Goal: Use online tool/utility: Use online tool/utility

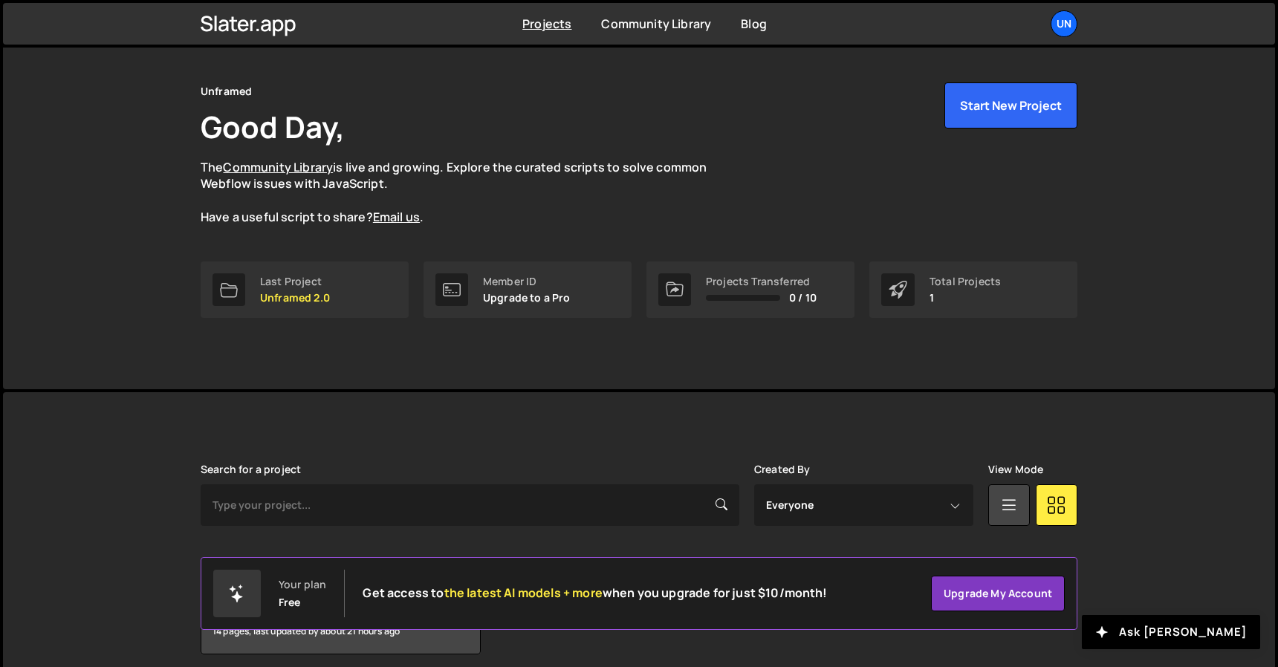
scroll to position [45, 0]
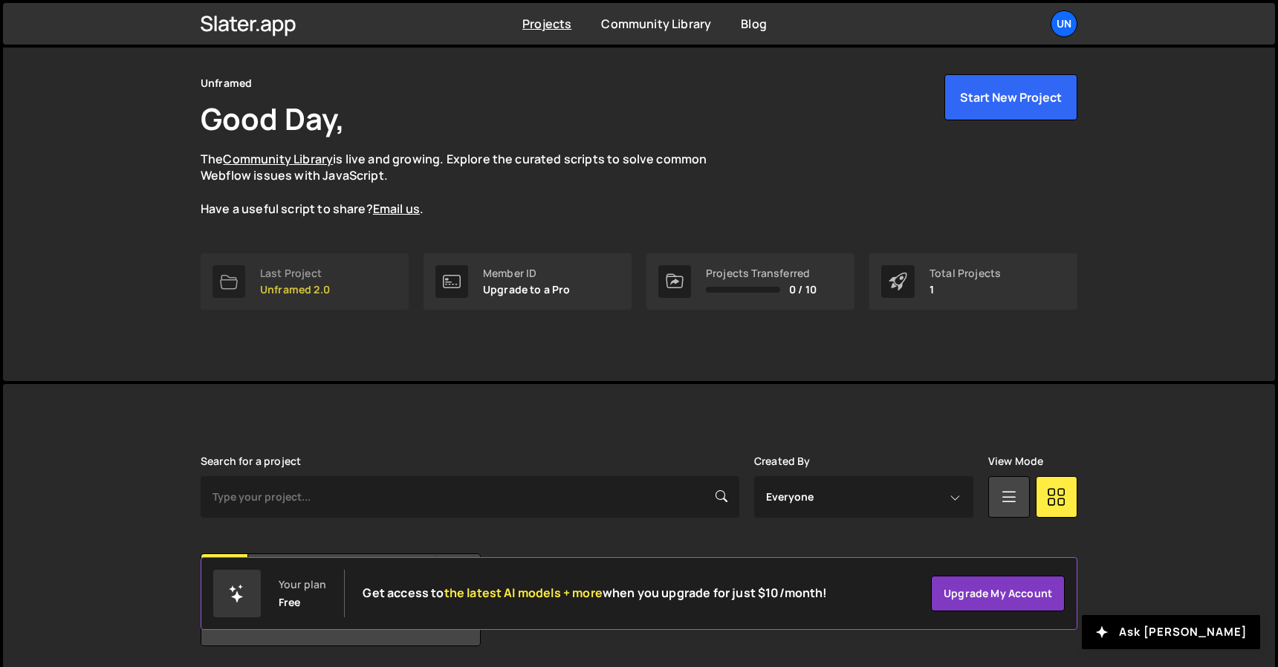
click at [285, 287] on p "Unframed 2.0" at bounding box center [295, 290] width 70 height 12
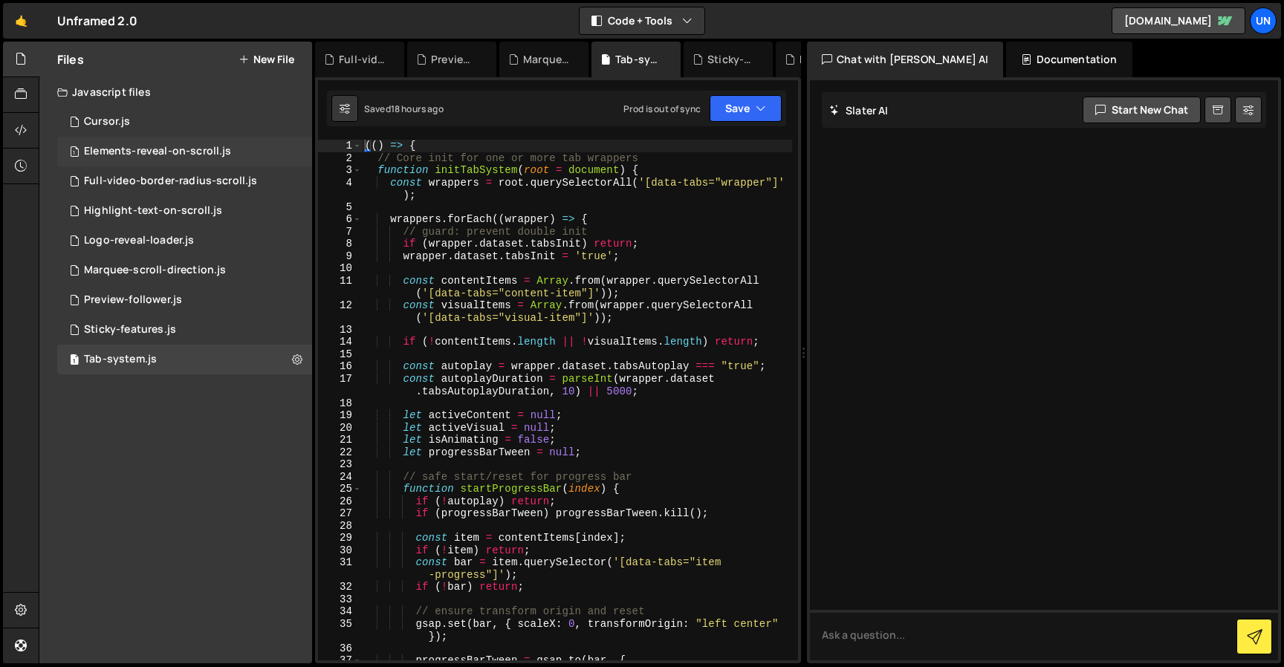
click at [181, 166] on div "1 Elements-reveal-on-scroll.js 0" at bounding box center [184, 152] width 255 height 30
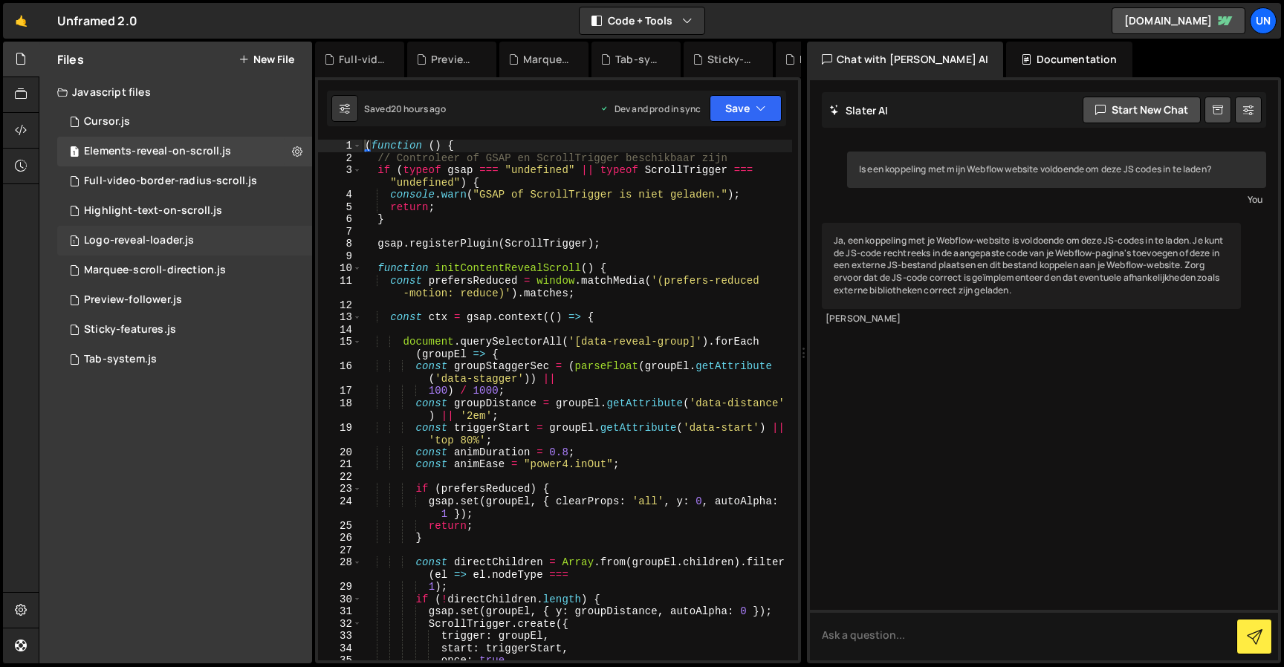
click at [165, 253] on div "1 Logo-reveal-loader.js 0" at bounding box center [184, 241] width 255 height 30
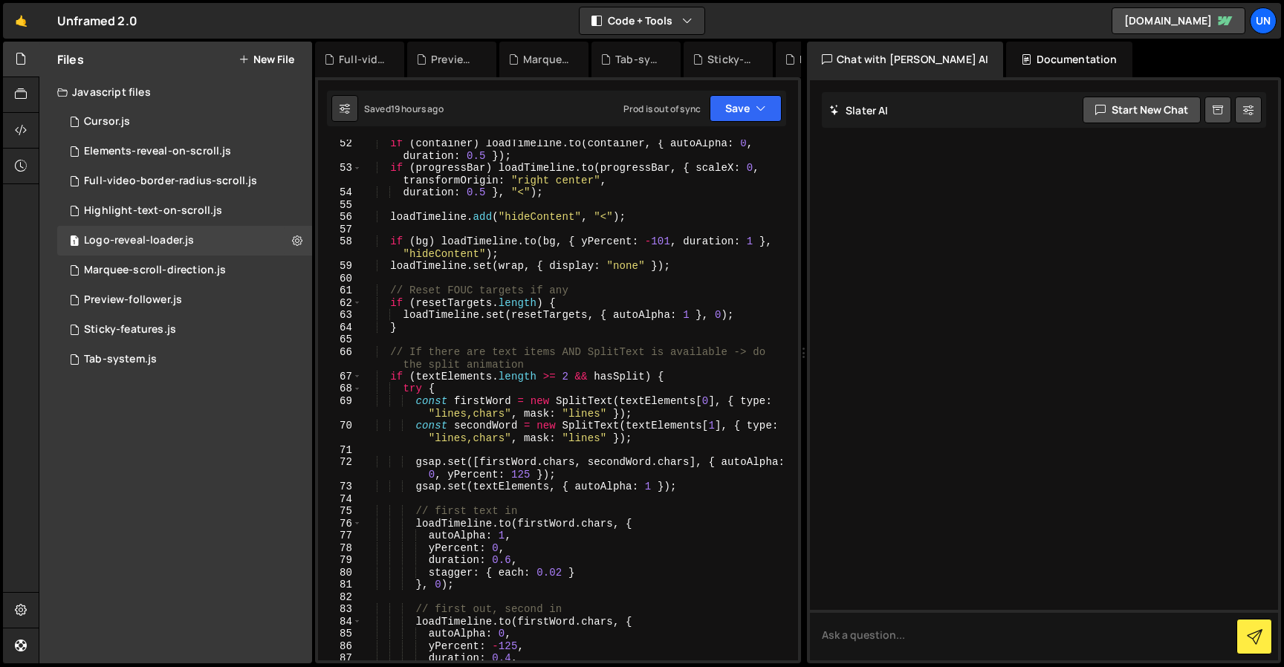
scroll to position [569, 0]
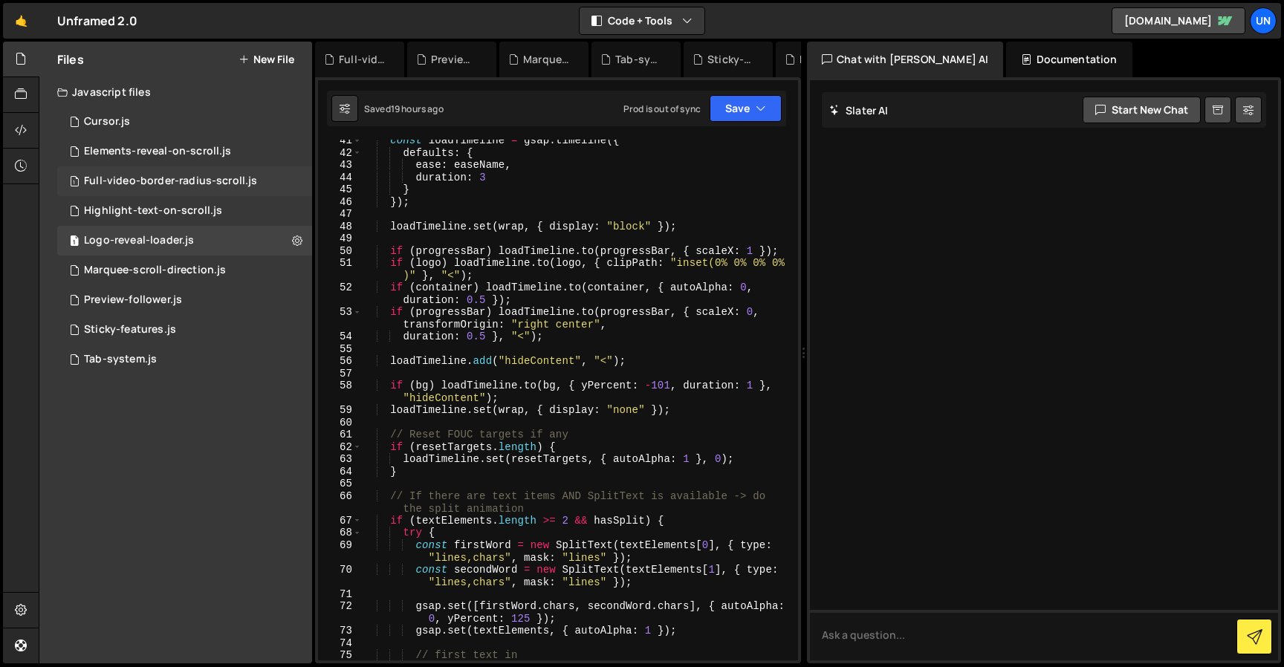
click at [153, 169] on div "1 Full-video-border-radius-scroll.js 0" at bounding box center [184, 181] width 255 height 30
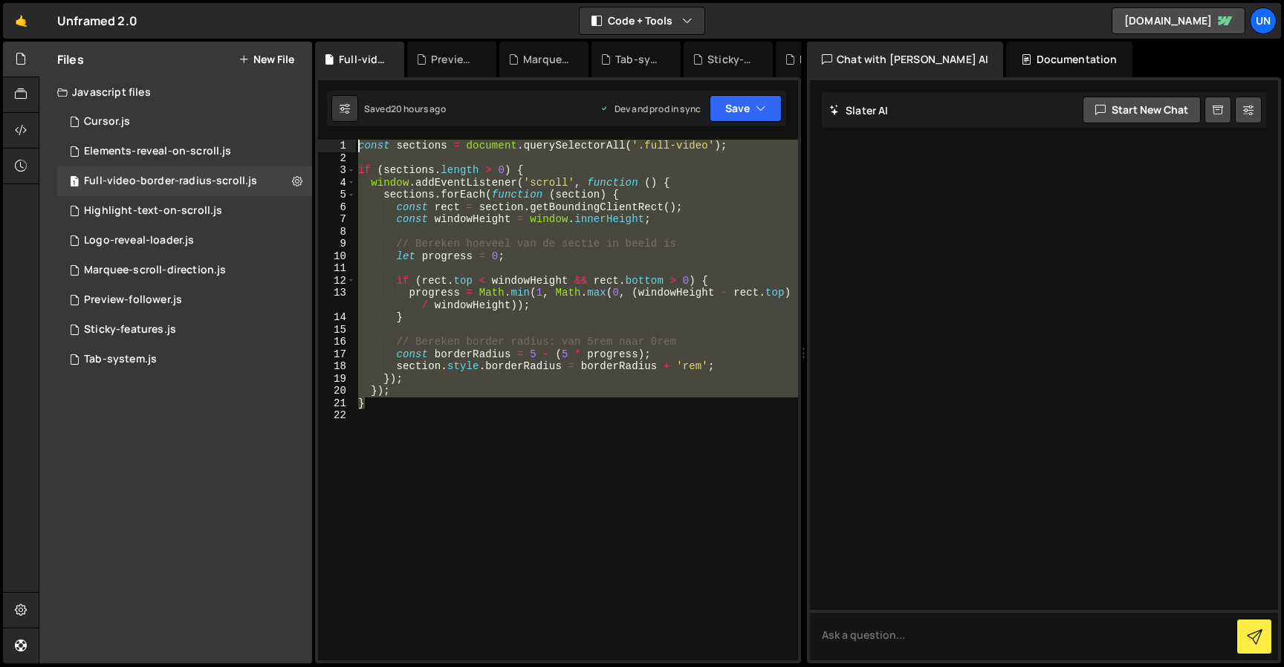
drag, startPoint x: 747, startPoint y: 406, endPoint x: 373, endPoint y: 16, distance: 539.5
click at [373, 16] on div "Hold on a sec... Are you certain you wish to leave this page? Any changes you'v…" at bounding box center [642, 333] width 1284 height 667
type textarea "const sections = document.querySelectorAll('.full-video');"
click at [182, 155] on div "Elements-reveal-on-scroll.js" at bounding box center [157, 151] width 147 height 13
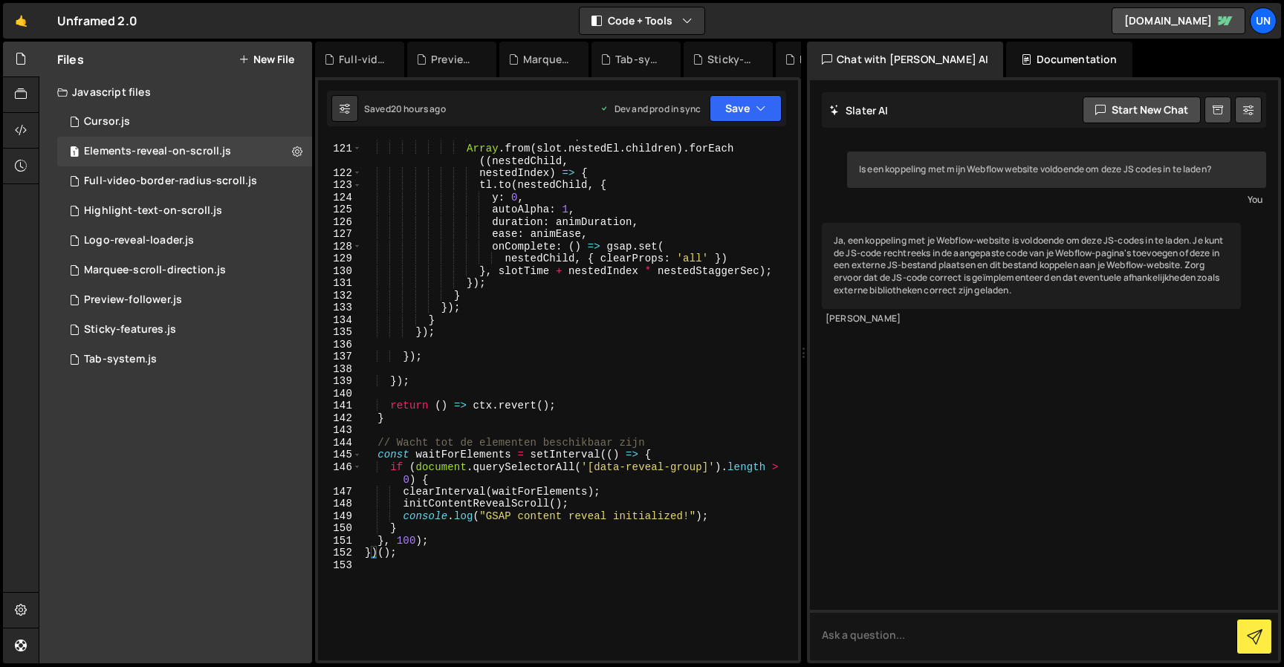
scroll to position [1866, 0]
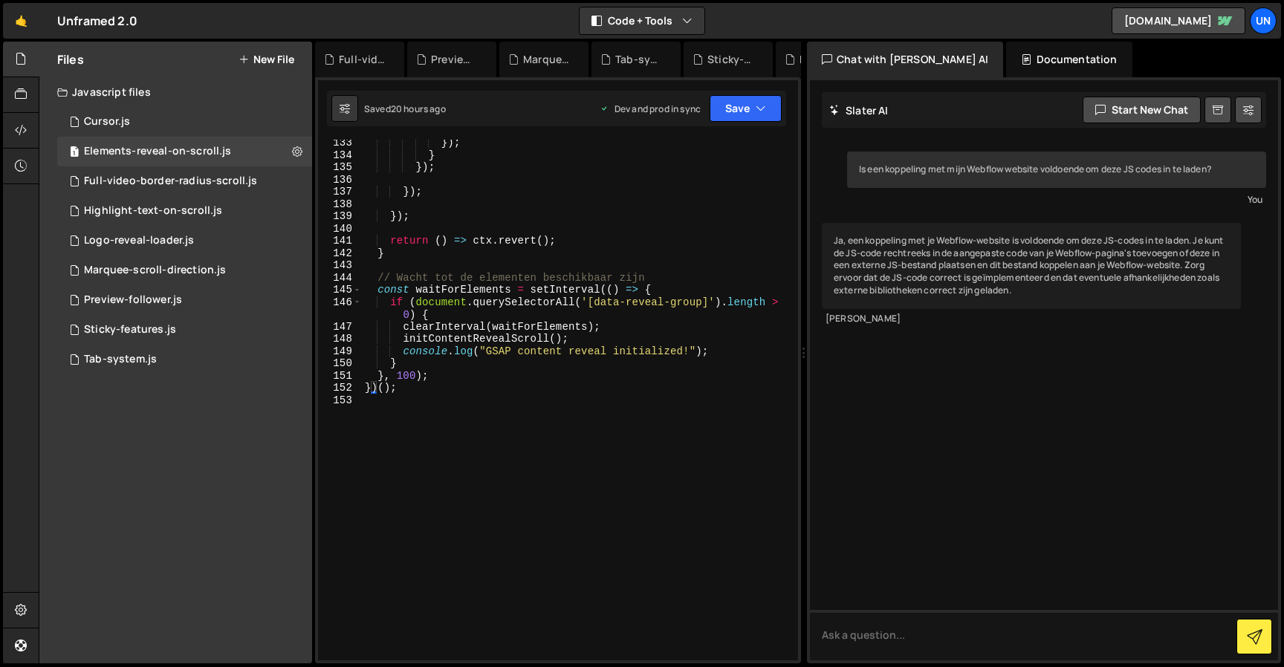
click at [589, 394] on div "}) ; } }) ; }) ; }) ; return ( ) => ctx . revert ( ) ; } // Wacht tot de elemen…" at bounding box center [577, 409] width 430 height 545
type textarea "})();"
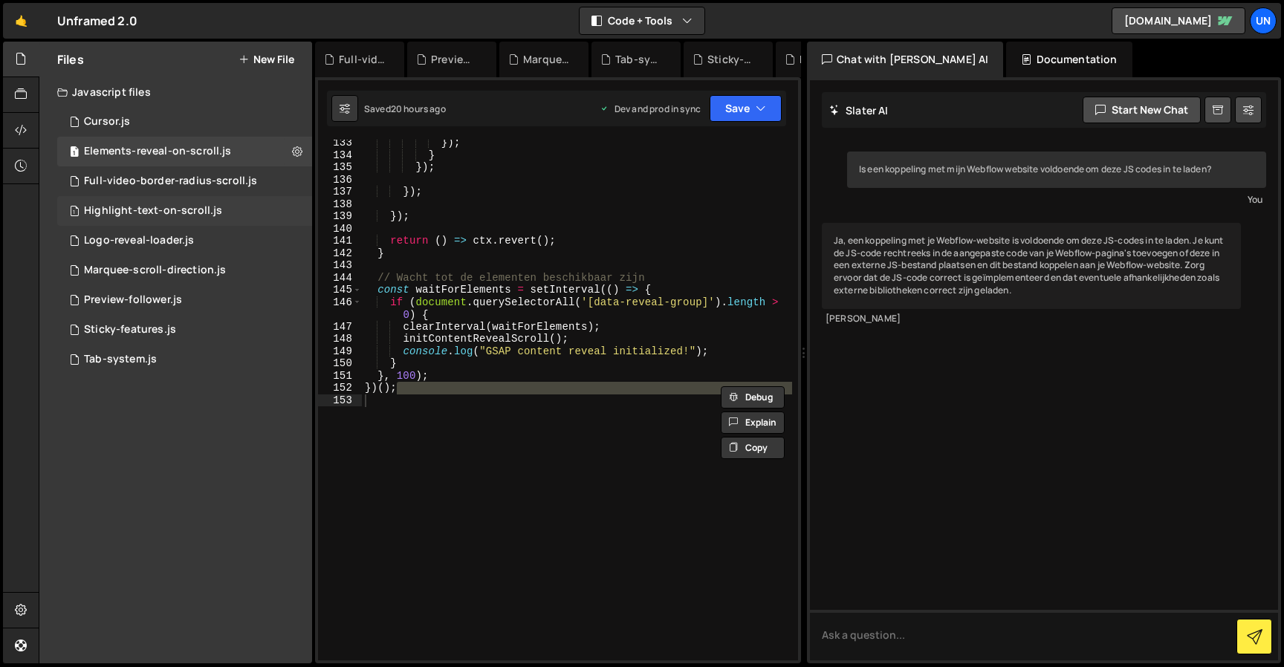
click at [183, 212] on div "Highlight-text-on-scroll.js" at bounding box center [153, 210] width 138 height 13
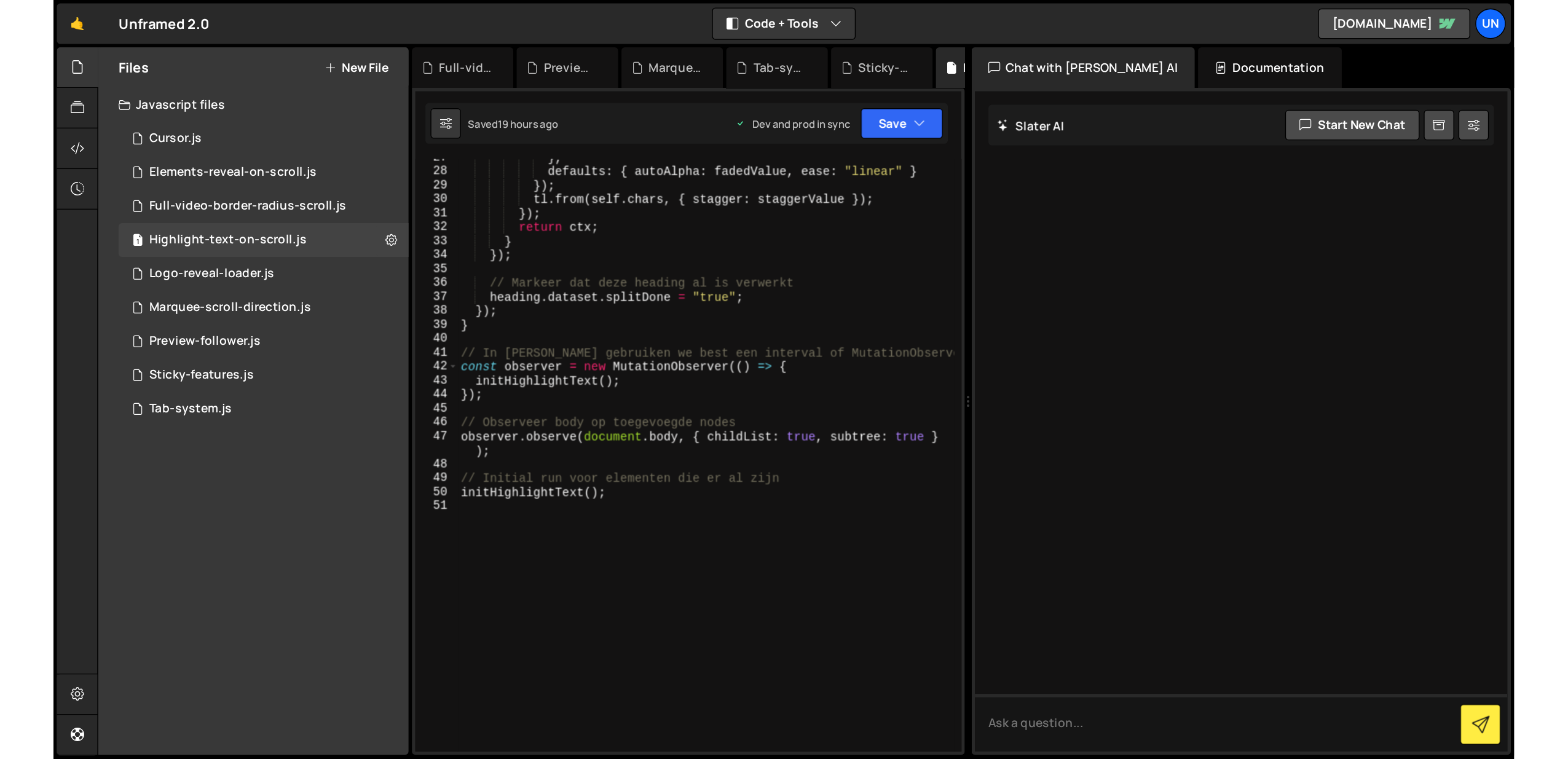
scroll to position [0, 0]
